Goal: Transaction & Acquisition: Purchase product/service

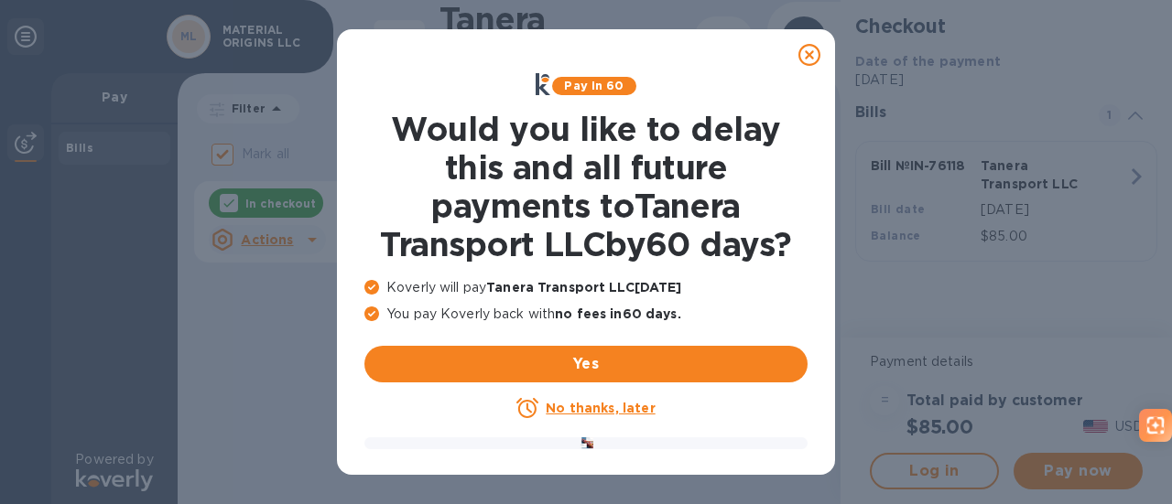
click at [566, 401] on u "No thanks, later" at bounding box center [600, 408] width 109 height 15
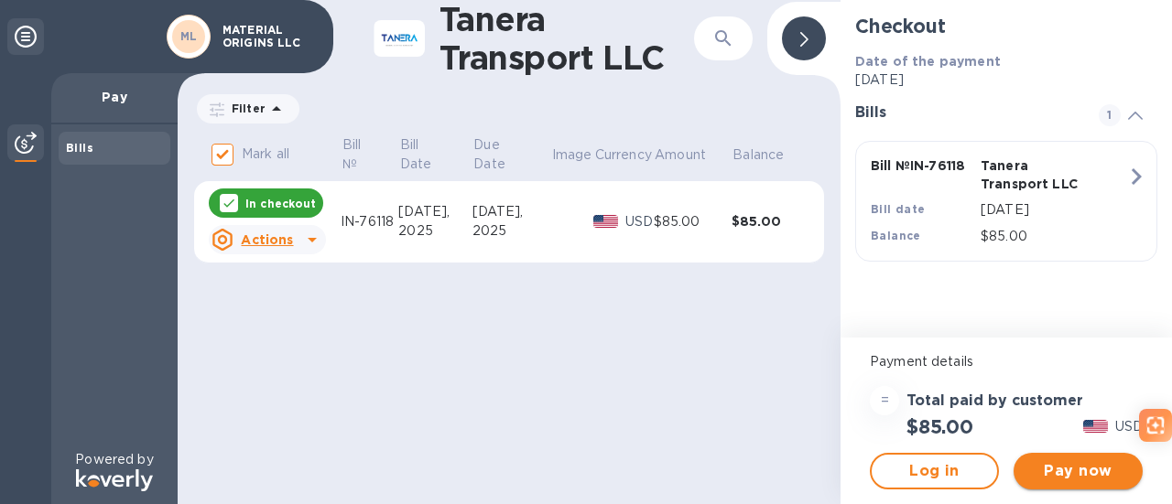
click at [1119, 475] on span "Pay now" at bounding box center [1078, 472] width 100 height 22
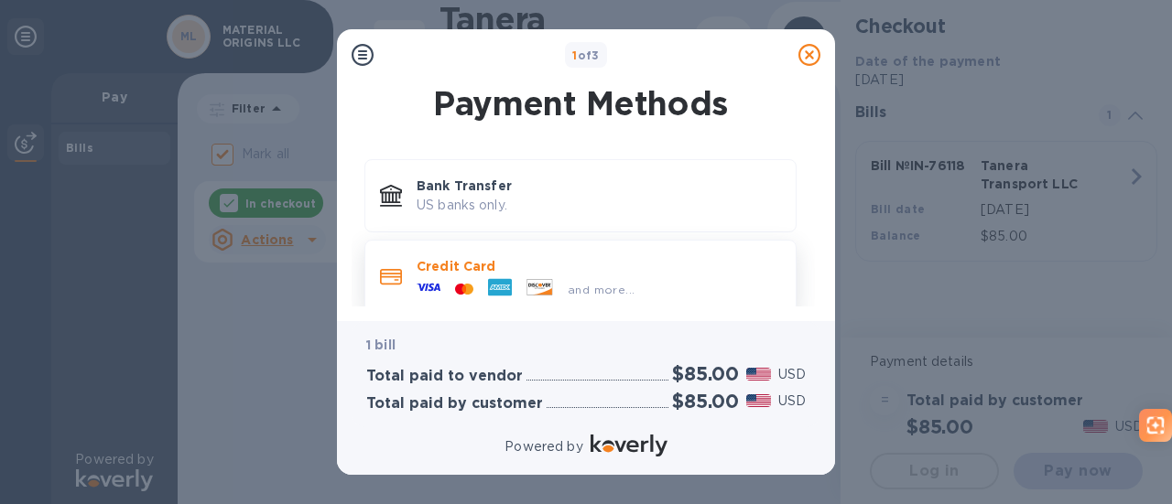
click at [626, 300] on div "and more..." at bounding box center [525, 289] width 233 height 27
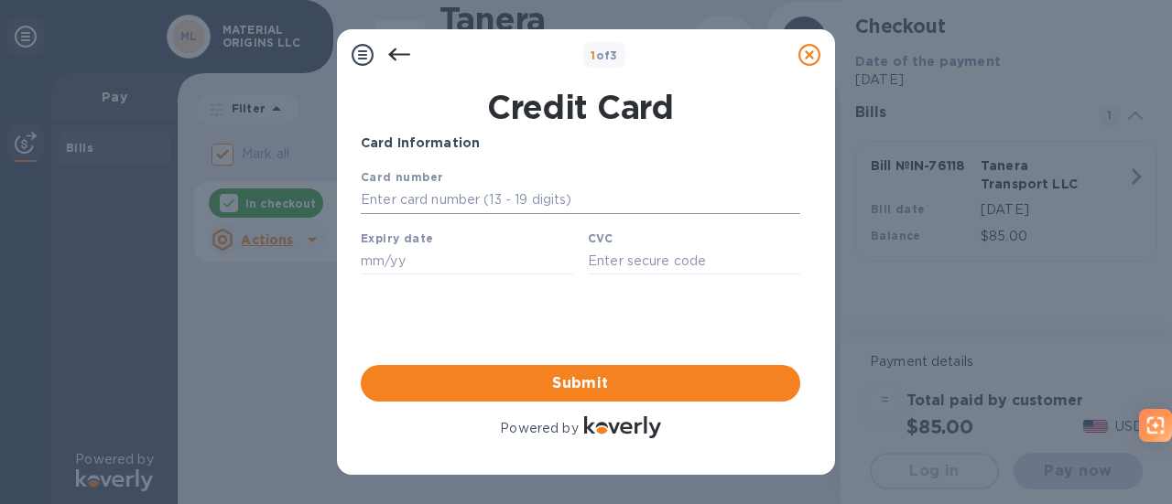
click at [469, 200] on input "text" at bounding box center [580, 200] width 439 height 27
type input "[CREDIT_CARD_NUMBER]"
type input "03/29"
type input "674"
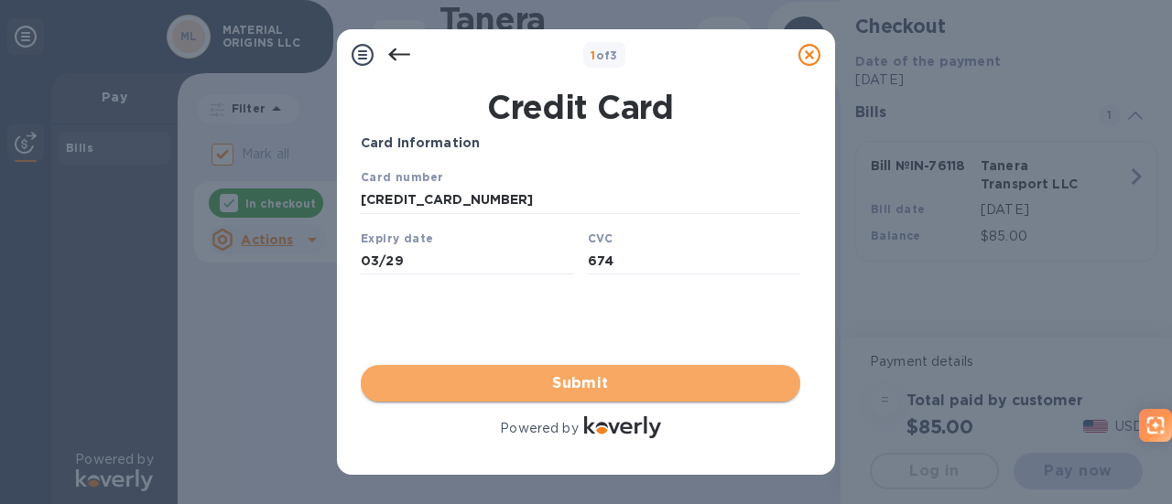
click at [605, 393] on span "Submit" at bounding box center [580, 384] width 410 height 22
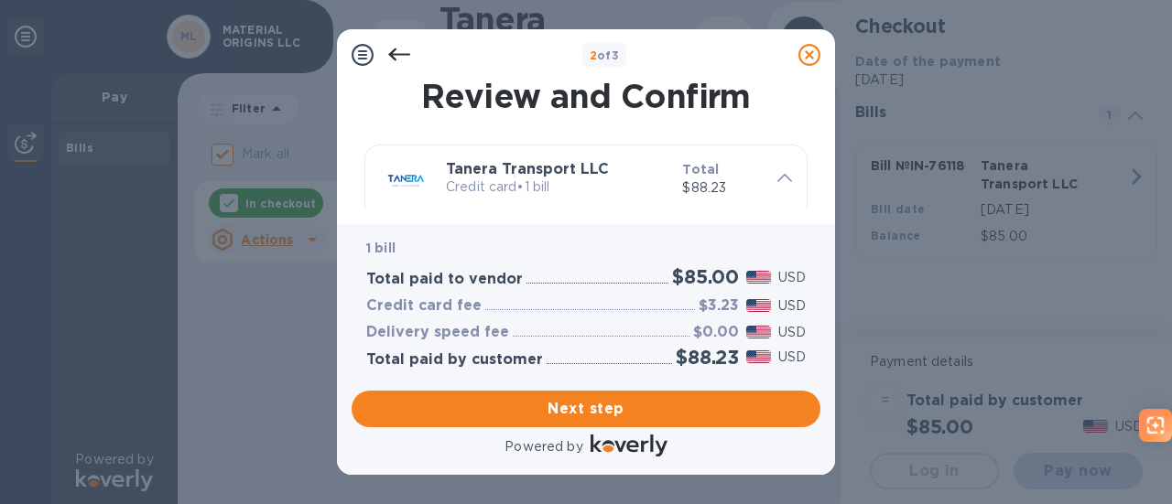
click at [605, 393] on button "Next step" at bounding box center [586, 409] width 469 height 37
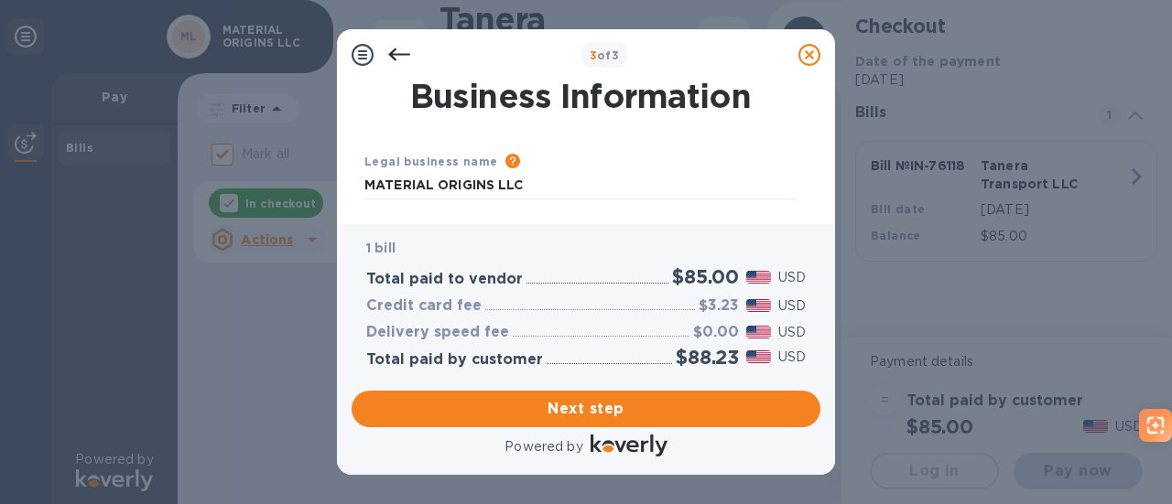
type input "[GEOGRAPHIC_DATA]"
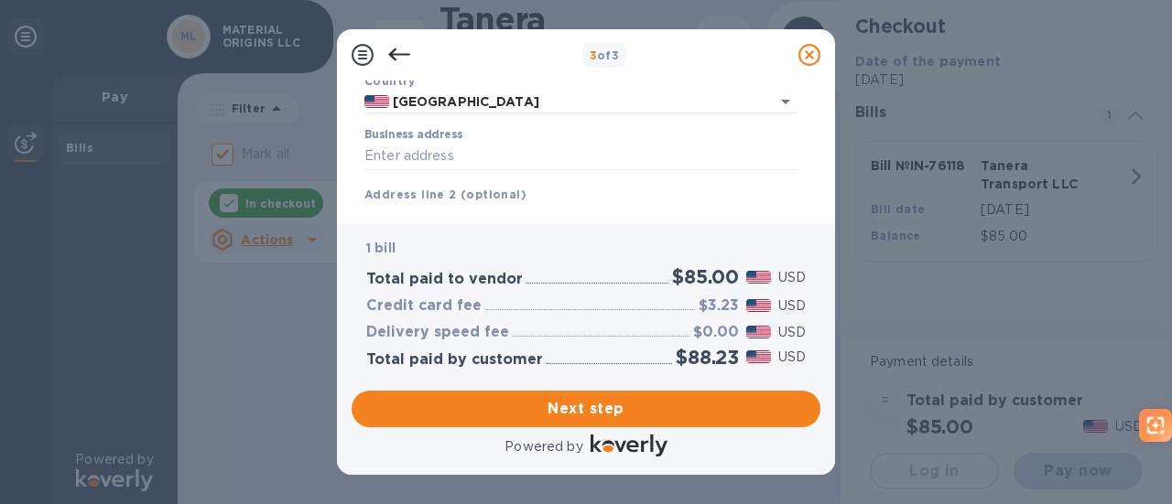
scroll to position [144, 0]
click at [530, 147] on input "Business address" at bounding box center [580, 155] width 432 height 27
type input "[STREET_ADDRESS]"
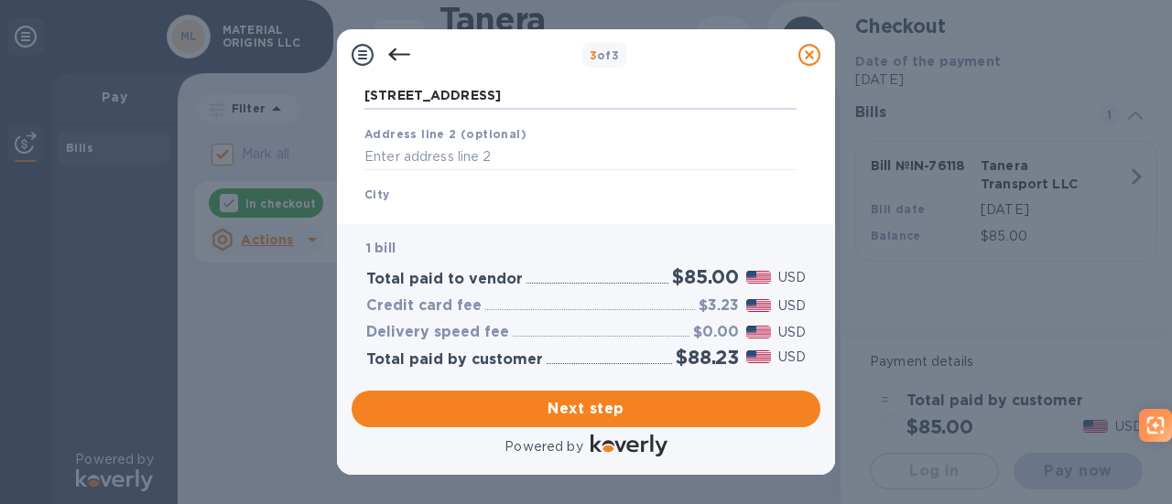
scroll to position [237, 0]
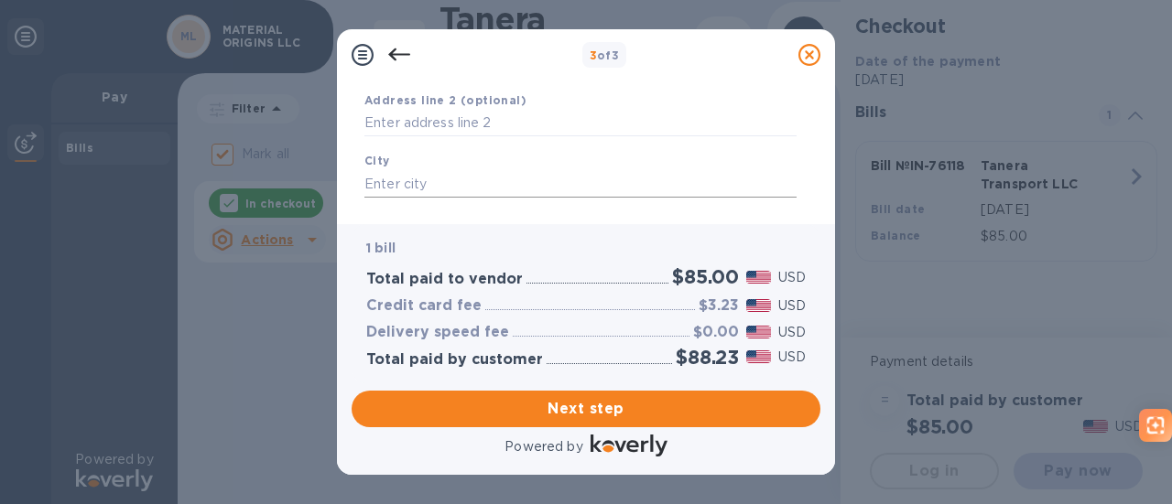
click at [509, 190] on input "text" at bounding box center [580, 183] width 432 height 27
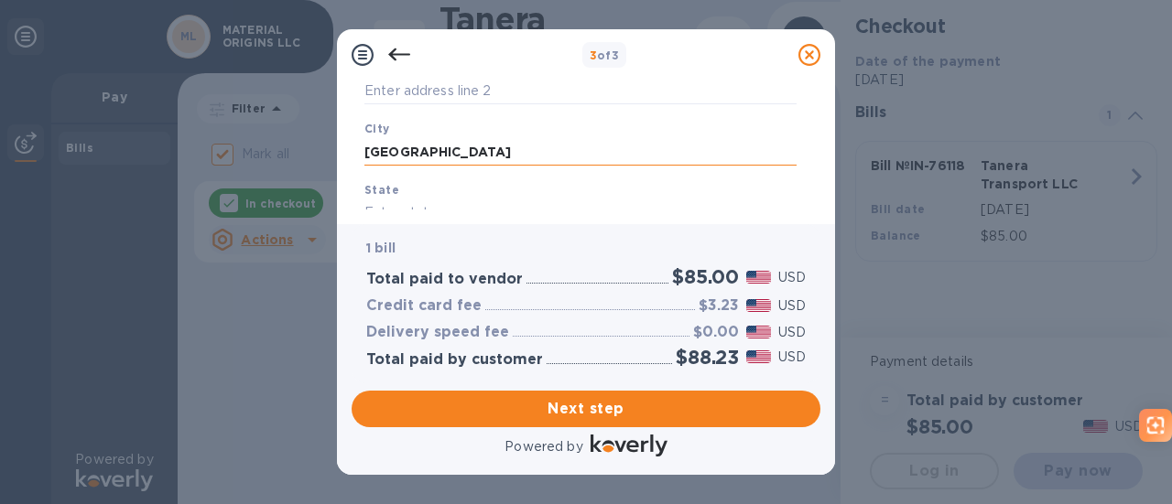
scroll to position [275, 0]
type input "[GEOGRAPHIC_DATA]"
click at [515, 189] on div "State" at bounding box center [580, 198] width 447 height 61
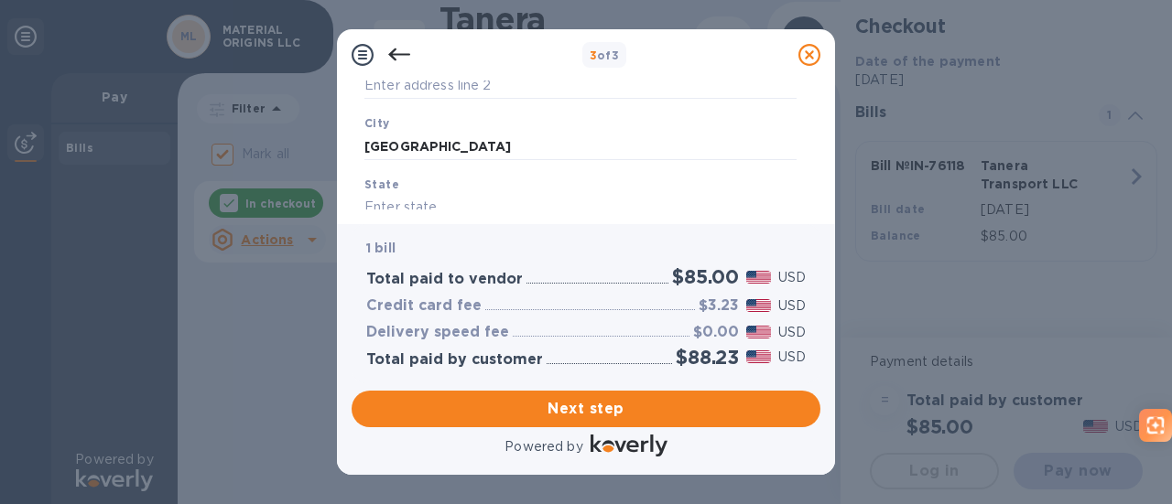
click at [509, 197] on input "text" at bounding box center [580, 207] width 432 height 27
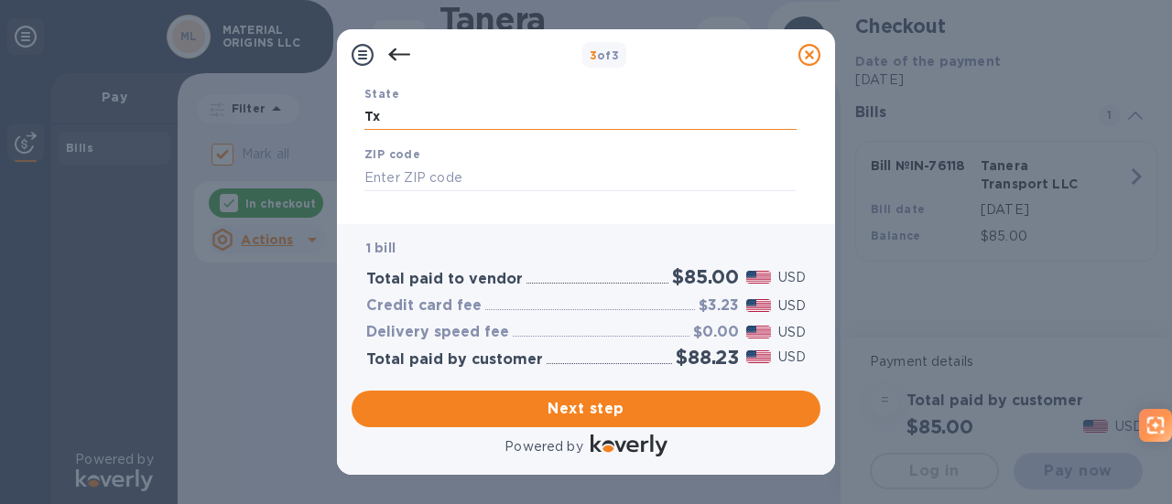
scroll to position [366, 0]
type input "Tx"
click at [483, 178] on input "text" at bounding box center [580, 176] width 432 height 27
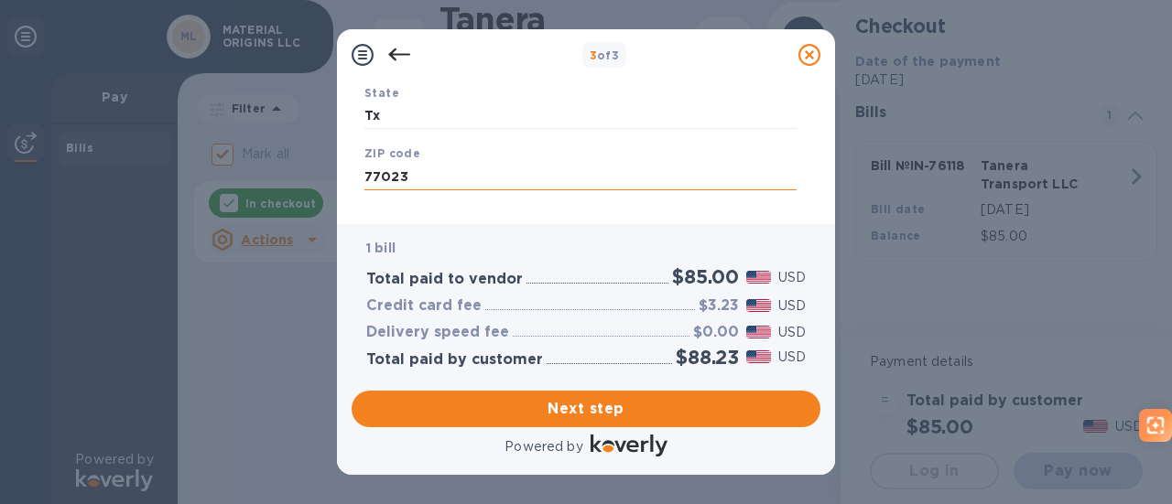
scroll to position [391, 0]
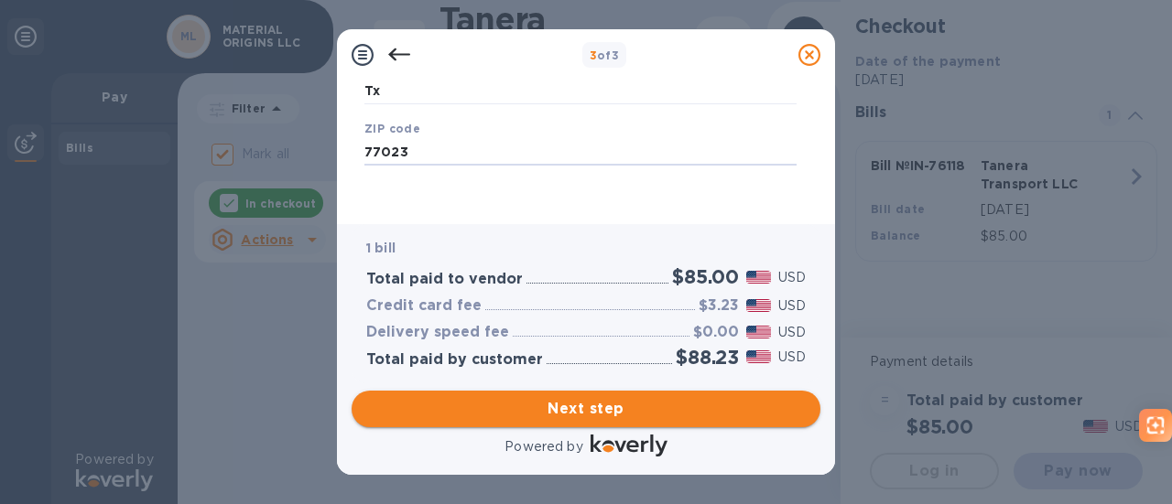
type input "77023"
click at [586, 408] on span "Next step" at bounding box center [585, 409] width 439 height 22
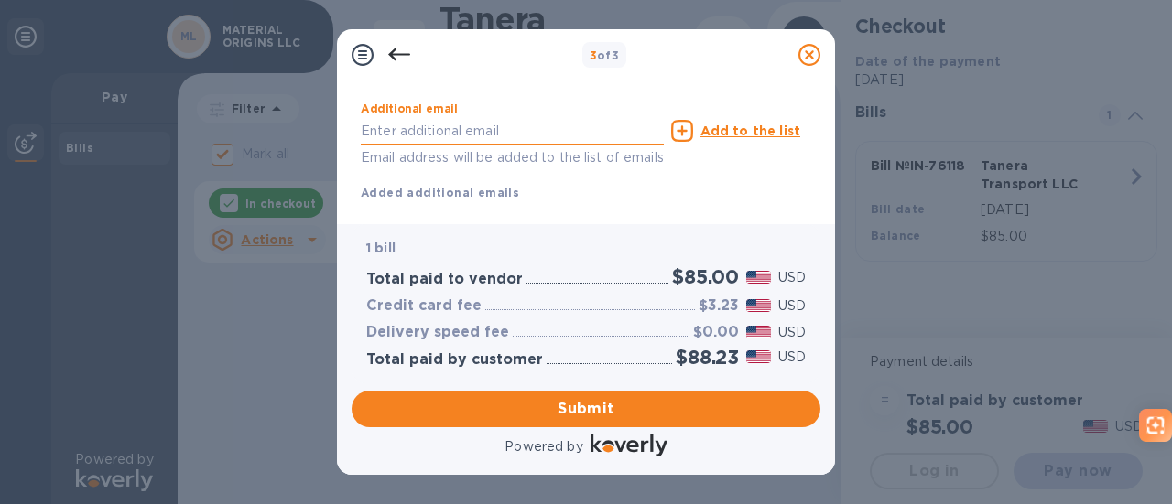
click at [513, 134] on input "text" at bounding box center [512, 130] width 303 height 27
type input "[PERSON_NAME][EMAIL_ADDRESS][DOMAIN_NAME]"
type input "[PERSON_NAME]"
type input "4097896437"
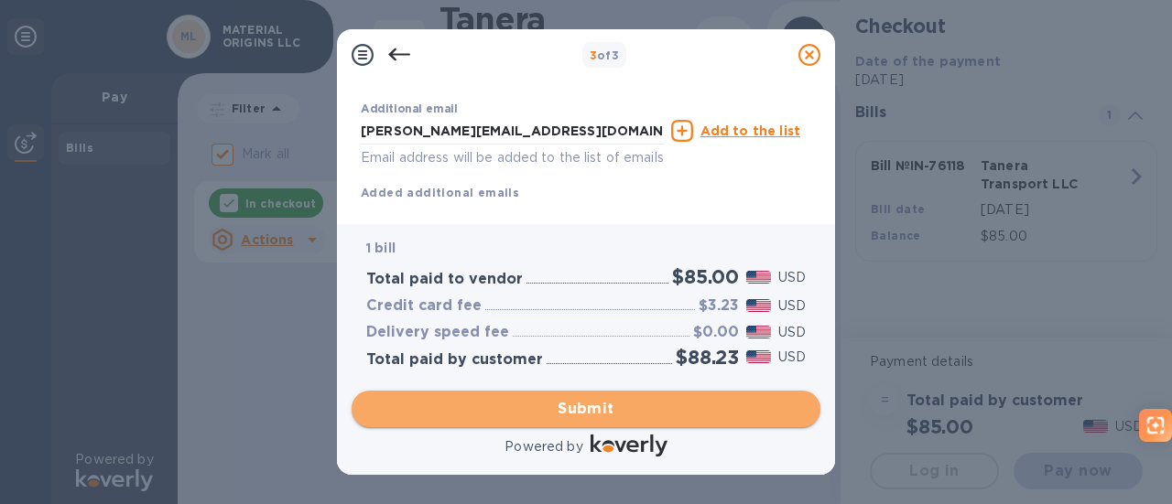
click at [587, 417] on span "Submit" at bounding box center [585, 409] width 439 height 22
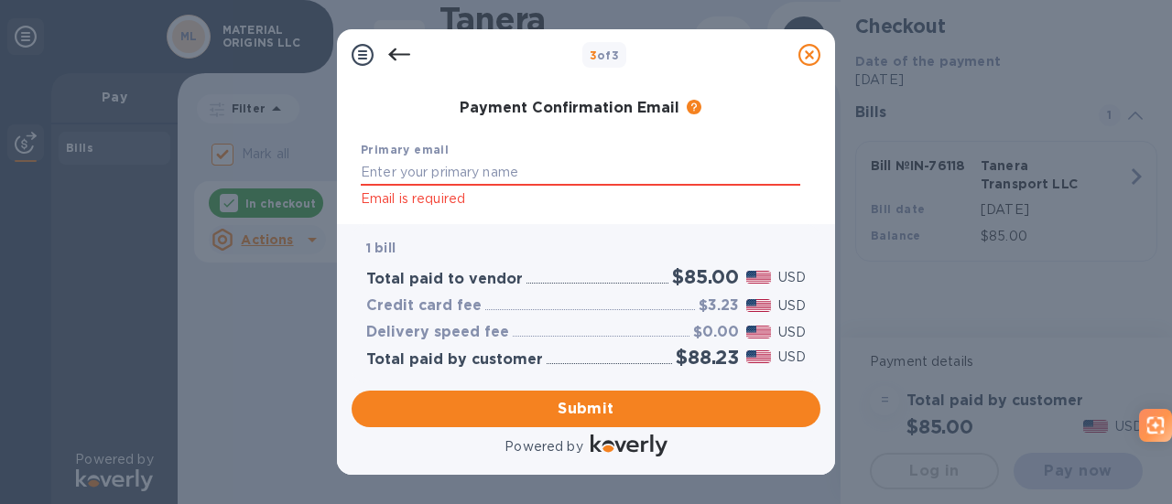
scroll to position [307, 0]
click at [595, 162] on input "text" at bounding box center [580, 173] width 439 height 27
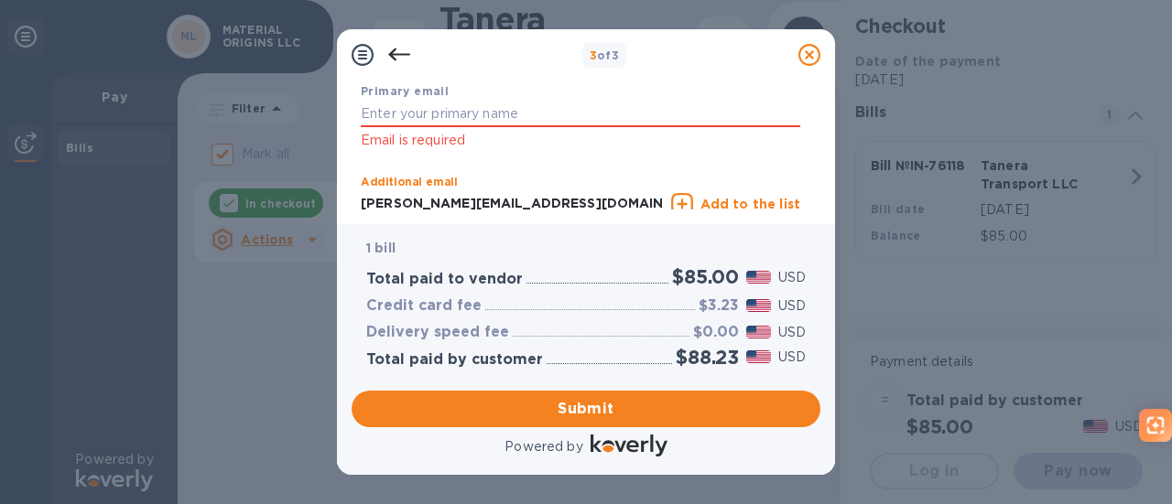
click at [549, 190] on input "[PERSON_NAME][EMAIL_ADDRESS][DOMAIN_NAME]" at bounding box center [512, 203] width 303 height 27
click at [535, 105] on input "text" at bounding box center [580, 114] width 439 height 27
paste input "[PERSON_NAME][EMAIL_ADDRESS][DOMAIN_NAME]"
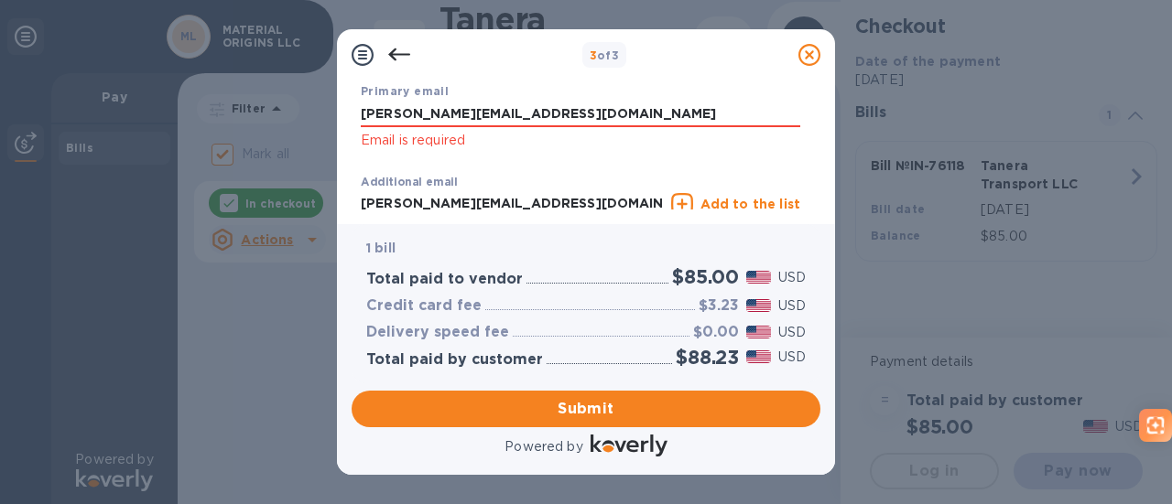
type input "[PERSON_NAME][EMAIL_ADDRESS][DOMAIN_NAME]"
click at [532, 200] on input "[PERSON_NAME][EMAIL_ADDRESS][DOMAIN_NAME]" at bounding box center [512, 203] width 303 height 27
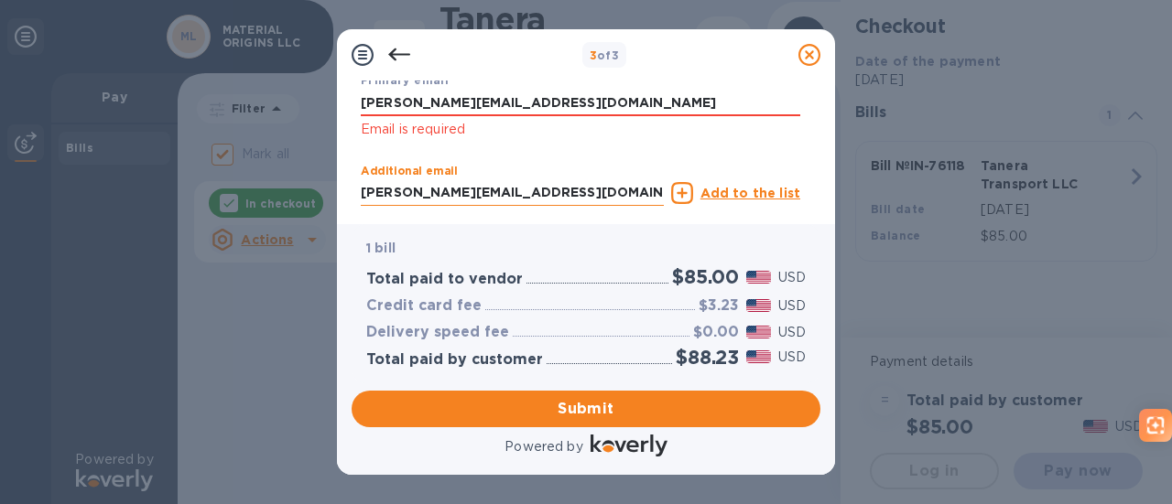
click at [532, 200] on input "[PERSON_NAME][EMAIL_ADDRESS][DOMAIN_NAME]" at bounding box center [512, 192] width 303 height 27
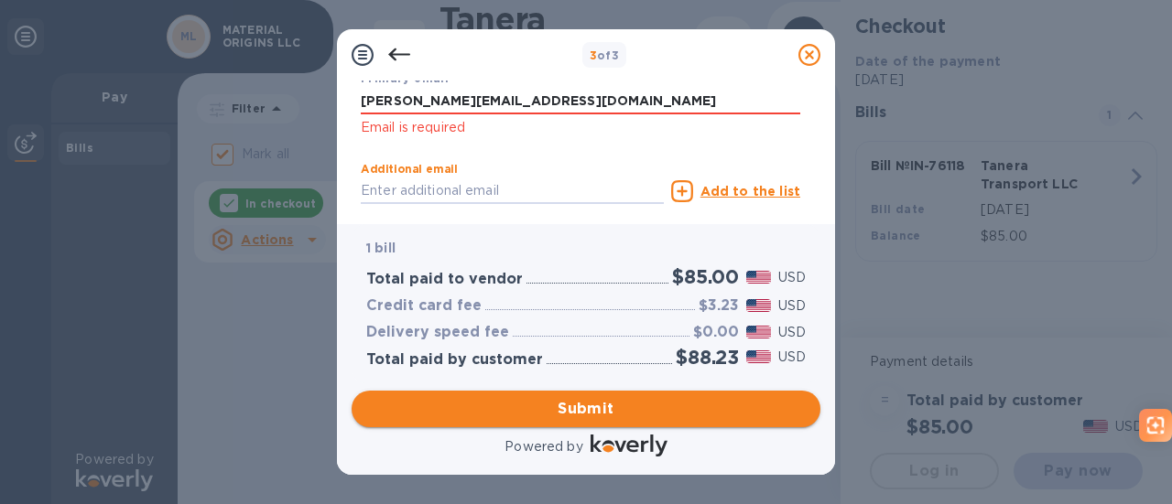
click at [592, 393] on button "Submit" at bounding box center [586, 409] width 469 height 37
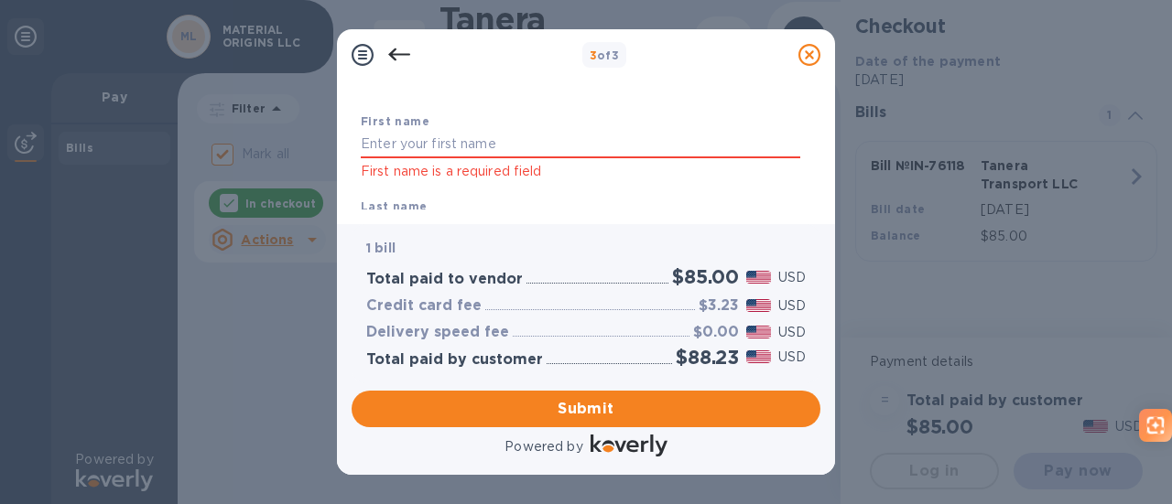
scroll to position [86, 0]
click at [516, 144] on input "text" at bounding box center [580, 144] width 439 height 27
type input "[PERSON_NAME]"
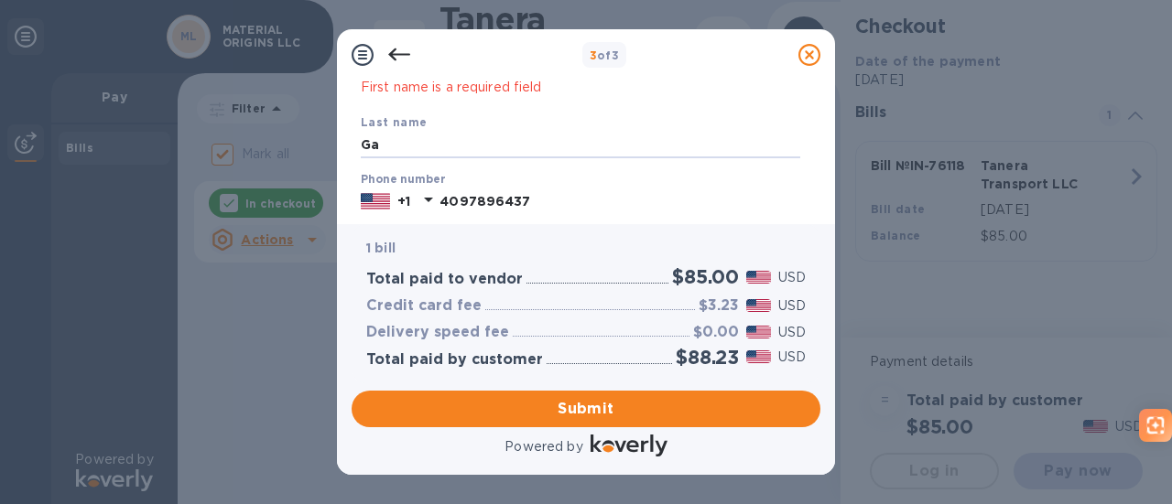
type input "G"
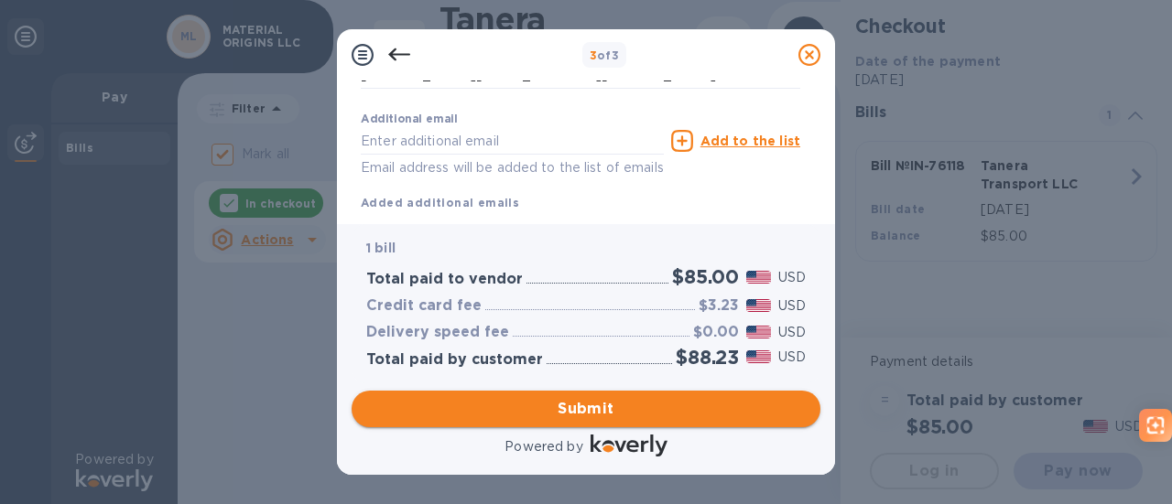
type input "[PERSON_NAME]"
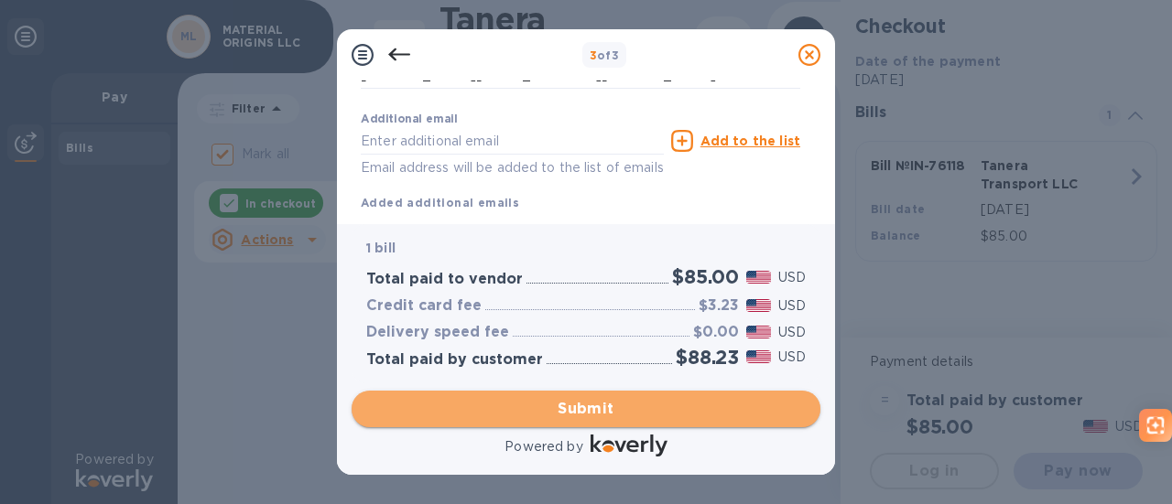
click at [577, 427] on button "Submit" at bounding box center [586, 409] width 469 height 37
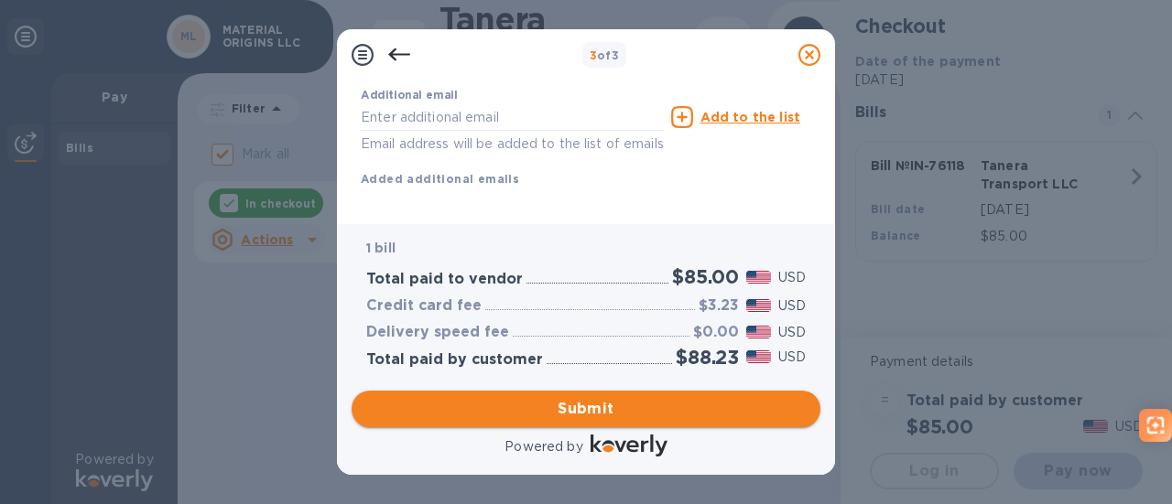
scroll to position [380, 0]
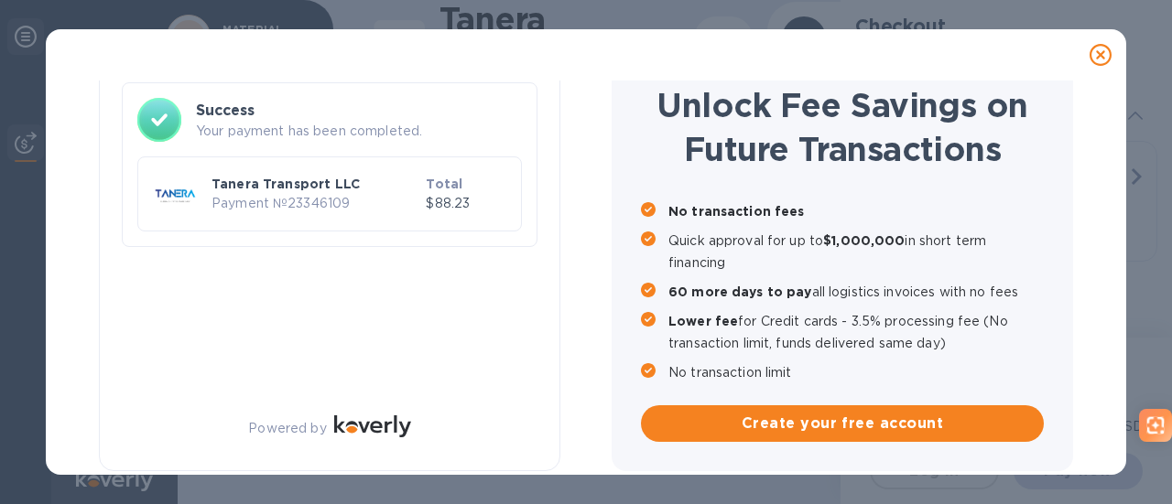
checkbox input "false"
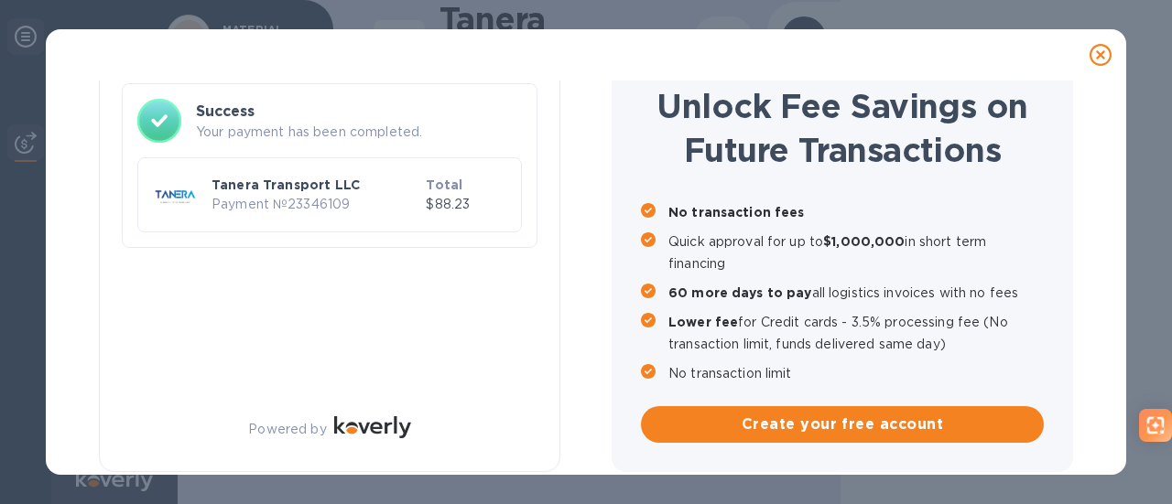
click at [280, 15] on div "Payment Result Success Your payment has been completed. Tanera Transport LLC Pa…" at bounding box center [586, 252] width 1172 height 504
